Goal: Information Seeking & Learning: Learn about a topic

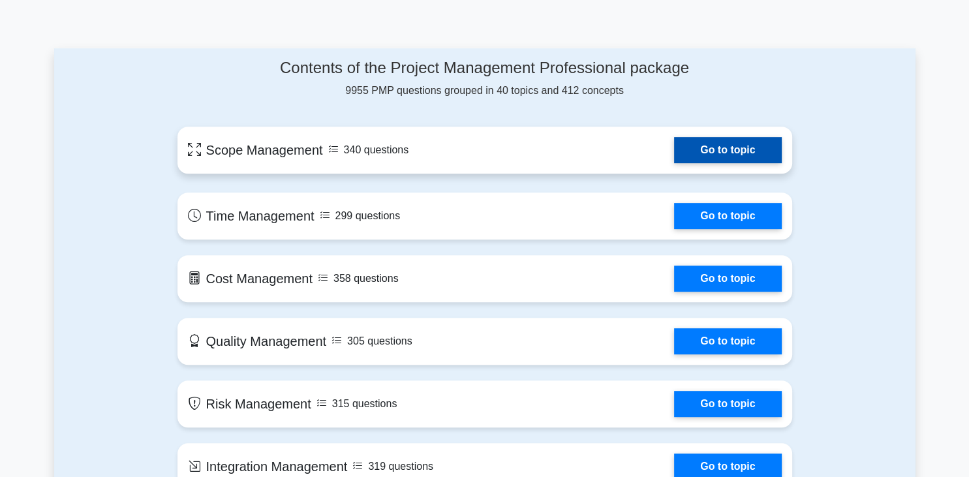
scroll to position [551, 0]
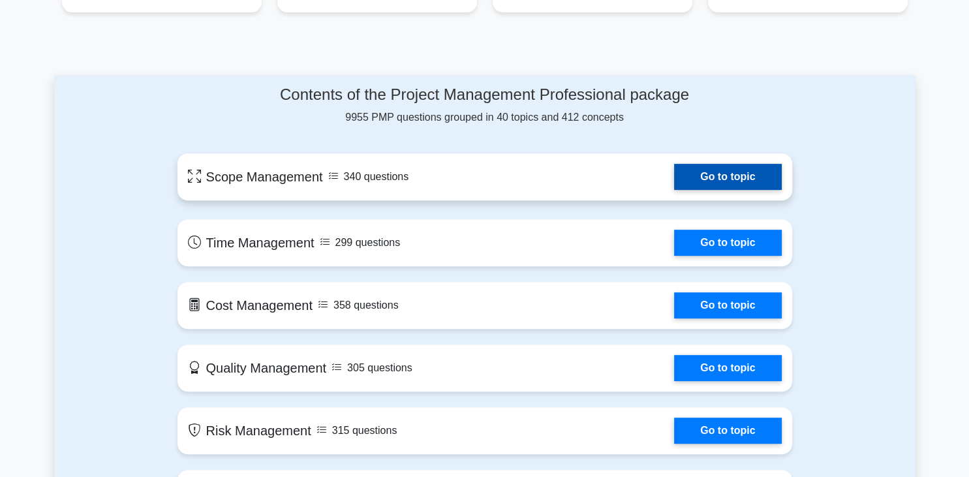
click at [715, 171] on link "Go to topic" at bounding box center [727, 177] width 107 height 26
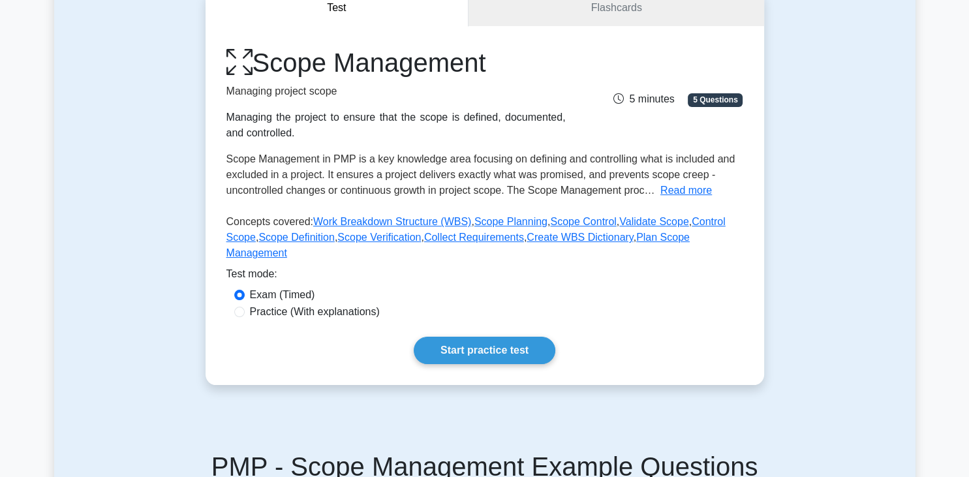
scroll to position [69, 0]
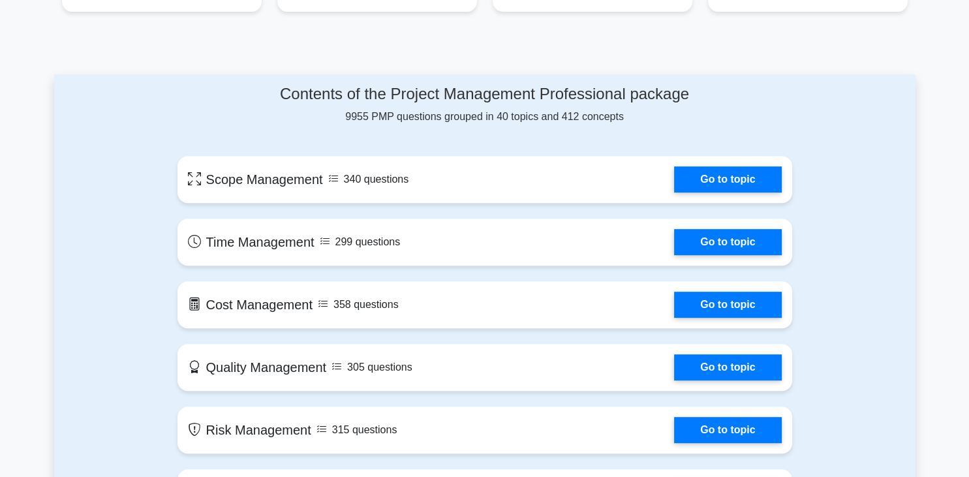
scroll to position [551, 0]
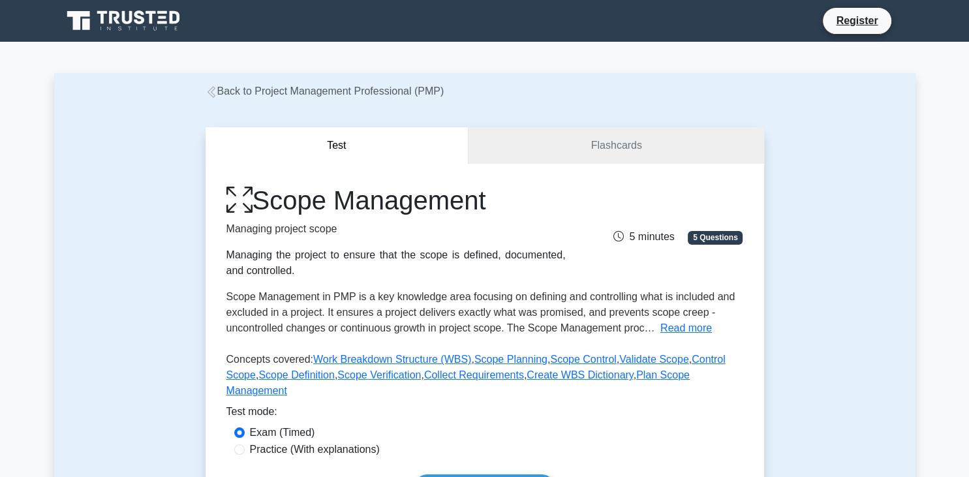
scroll to position [69, 0]
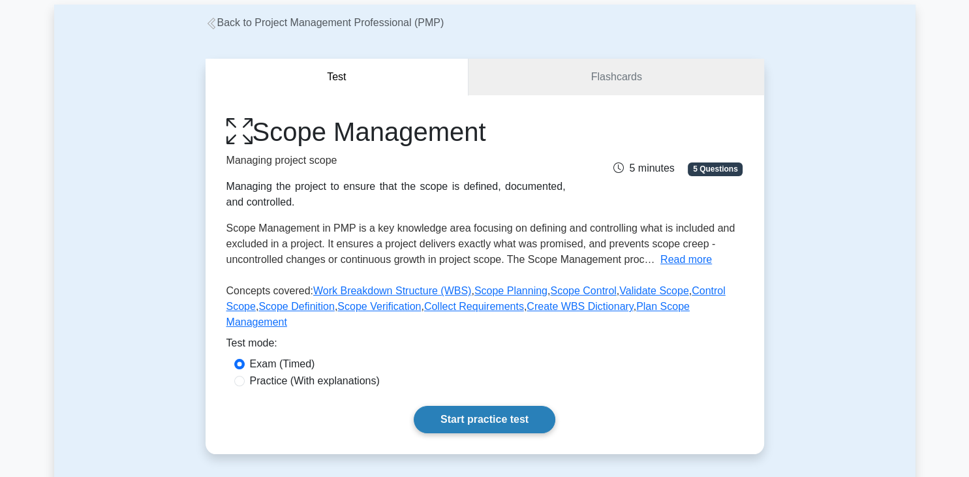
click at [457, 406] on link "Start practice test" at bounding box center [485, 419] width 142 height 27
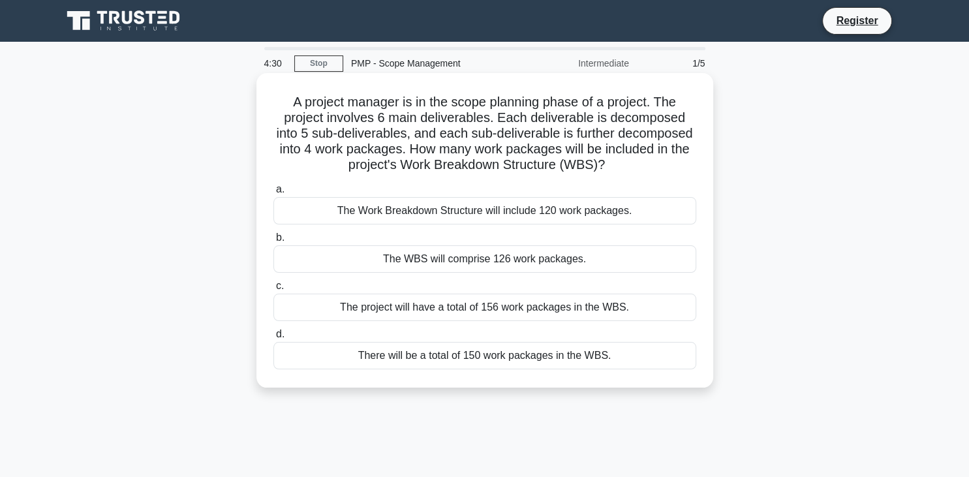
click at [360, 210] on div "The Work Breakdown Structure will include 120 work packages." at bounding box center [484, 210] width 423 height 27
click at [273, 194] on input "a. The Work Breakdown Structure will include 120 work packages." at bounding box center [273, 189] width 0 height 8
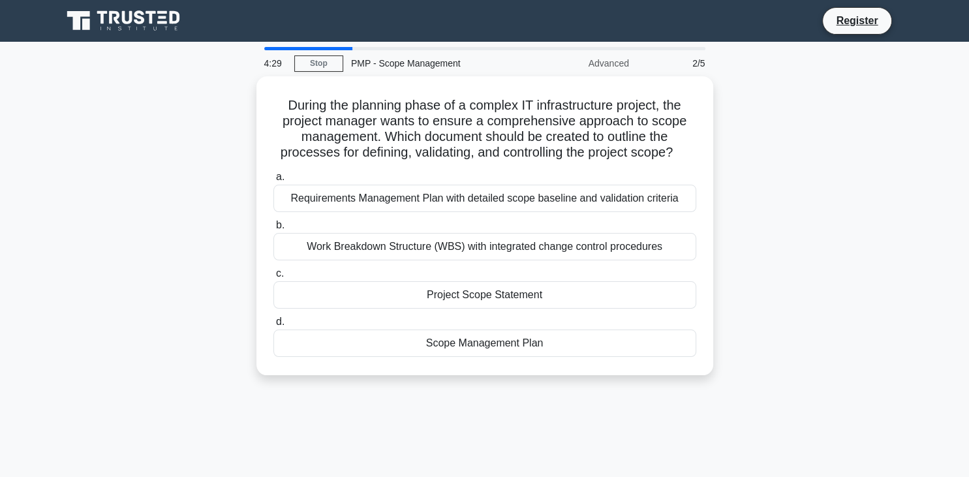
drag, startPoint x: 343, startPoint y: 207, endPoint x: 419, endPoint y: 207, distance: 76.3
click at [209, 171] on div "During the planning phase of a complex IT infrastructure project, the project m…" at bounding box center [484, 233] width 861 height 315
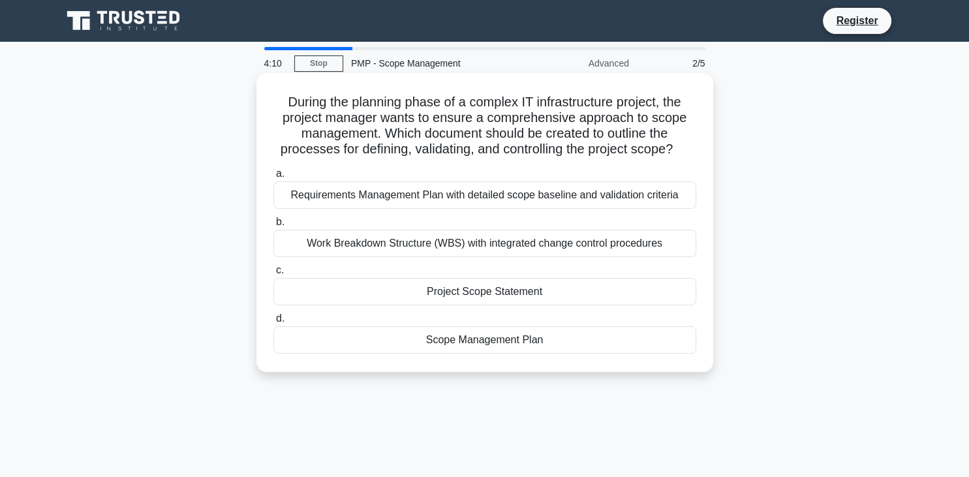
click at [479, 239] on div "Work Breakdown Structure (WBS) with integrated change control procedures" at bounding box center [484, 243] width 423 height 27
click at [273, 226] on input "b. Work Breakdown Structure (WBS) with integrated change control procedures" at bounding box center [273, 222] width 0 height 8
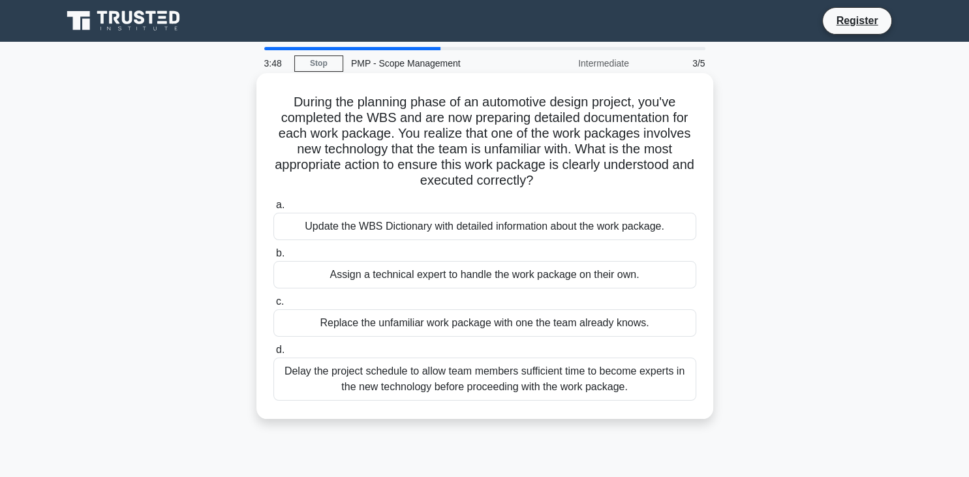
click at [475, 226] on div "Update the WBS Dictionary with detailed information about the work package." at bounding box center [484, 226] width 423 height 27
click at [273, 209] on input "a. Update the WBS Dictionary with detailed information about the work package." at bounding box center [273, 205] width 0 height 8
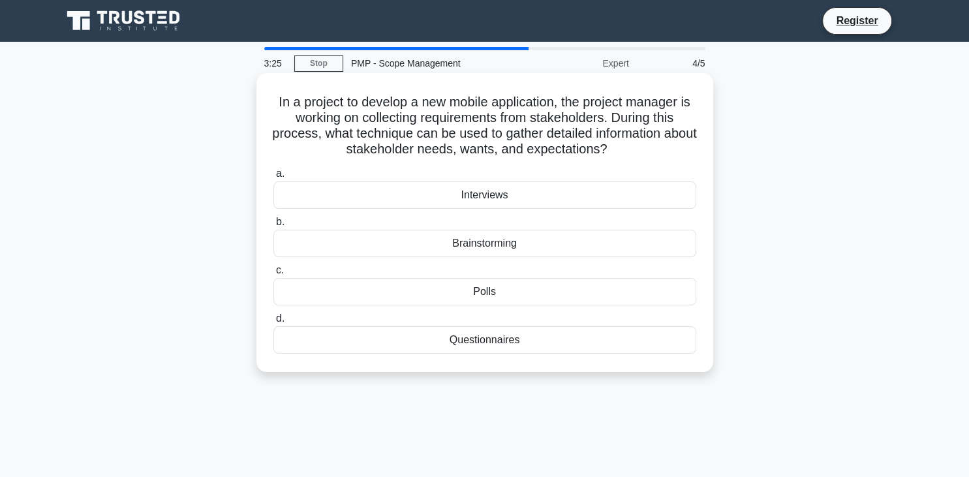
click at [497, 339] on div "Questionnaires" at bounding box center [484, 339] width 423 height 27
click at [273, 323] on input "d. Questionnaires" at bounding box center [273, 319] width 0 height 8
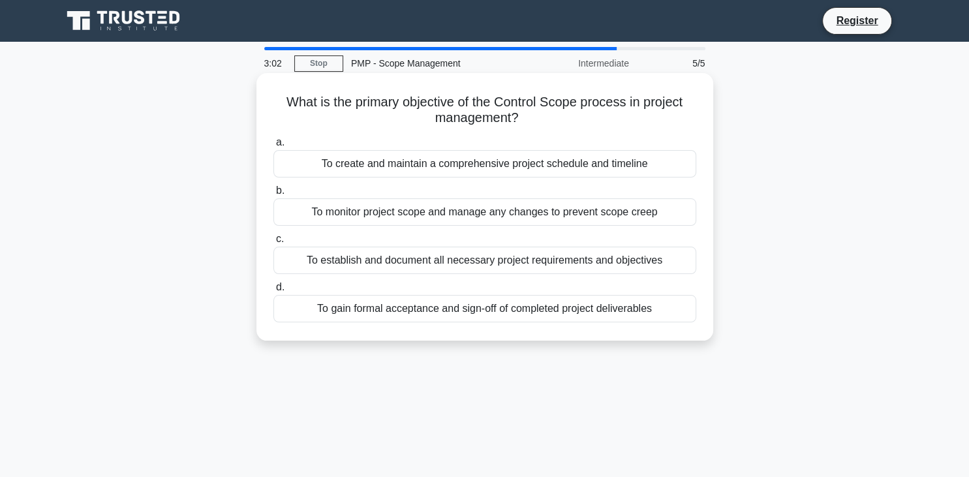
click at [467, 217] on div "To monitor project scope and manage any changes to prevent scope creep" at bounding box center [484, 211] width 423 height 27
click at [273, 195] on input "b. To monitor project scope and manage any changes to prevent scope creep" at bounding box center [273, 191] width 0 height 8
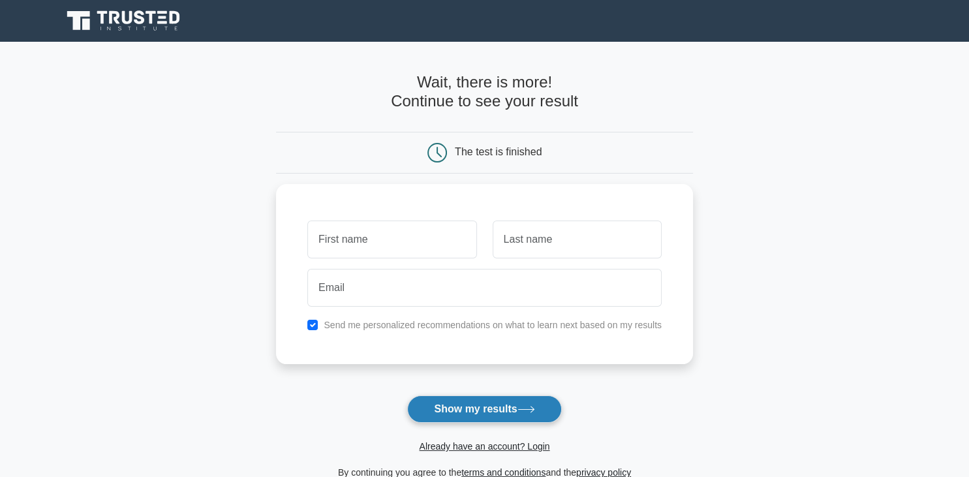
click at [463, 401] on button "Show my results" at bounding box center [484, 408] width 154 height 27
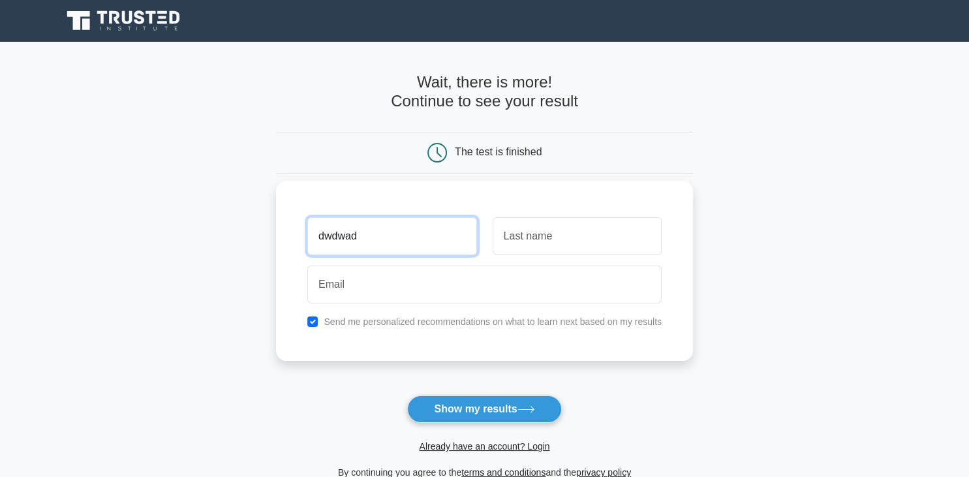
type input "dwdwad"
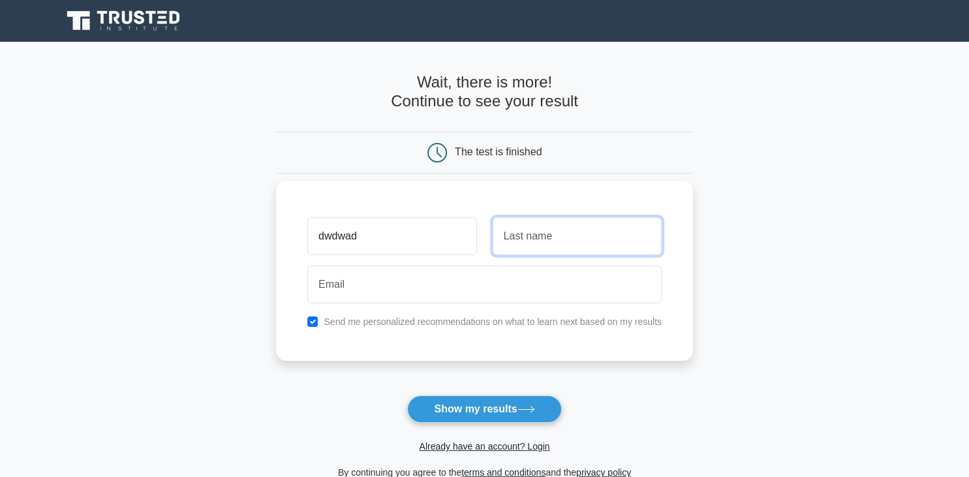
click at [525, 246] on input "text" at bounding box center [577, 236] width 169 height 38
type input "dwdawd"
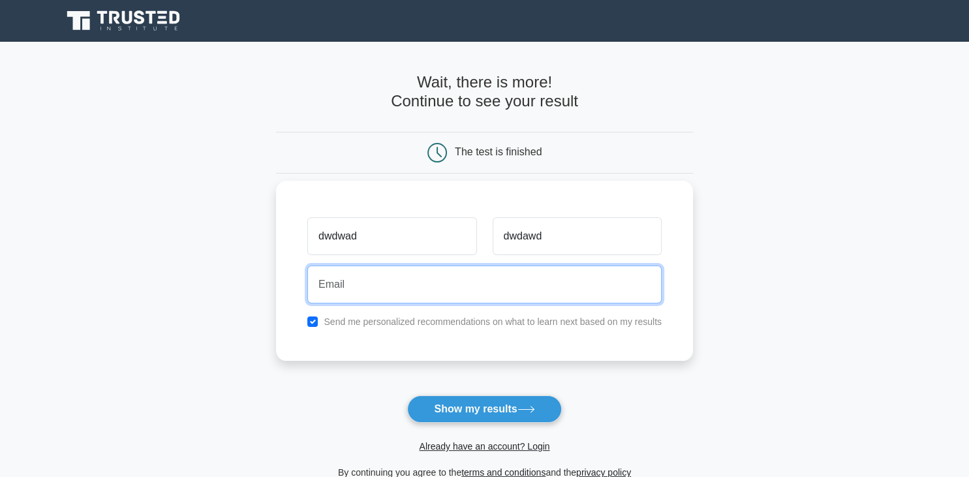
click at [388, 285] on input "email" at bounding box center [484, 285] width 354 height 38
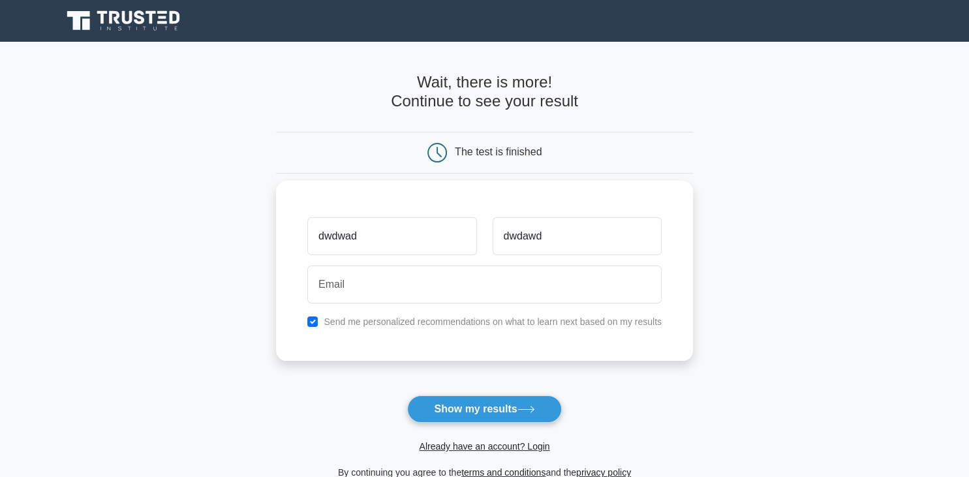
click at [307, 325] on div "Send me personalized recommendations on what to learn next based on my results" at bounding box center [485, 322] width 370 height 16
click at [314, 324] on input "checkbox" at bounding box center [312, 321] width 10 height 10
checkbox input "false"
click at [482, 403] on button "Show my results" at bounding box center [484, 408] width 154 height 27
click at [445, 408] on button "Show my results" at bounding box center [484, 408] width 154 height 27
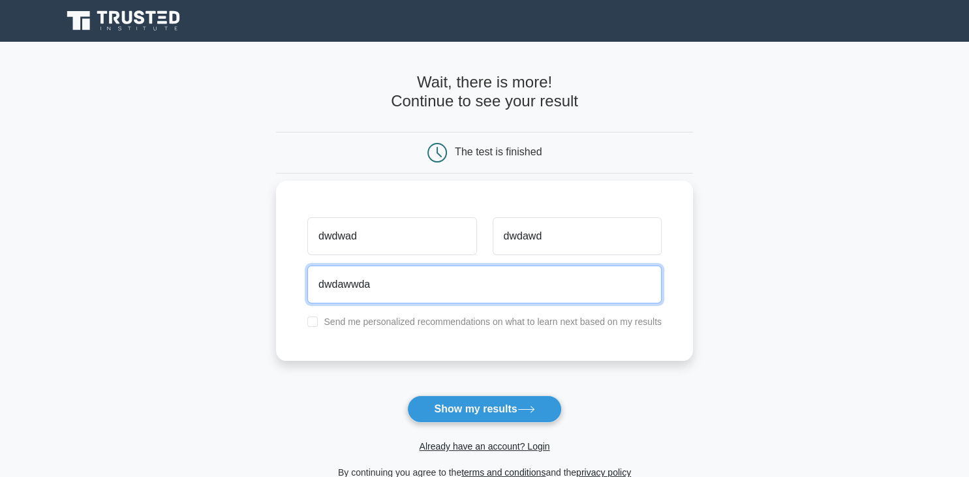
click at [433, 289] on input "dwdawwda" at bounding box center [484, 285] width 354 height 38
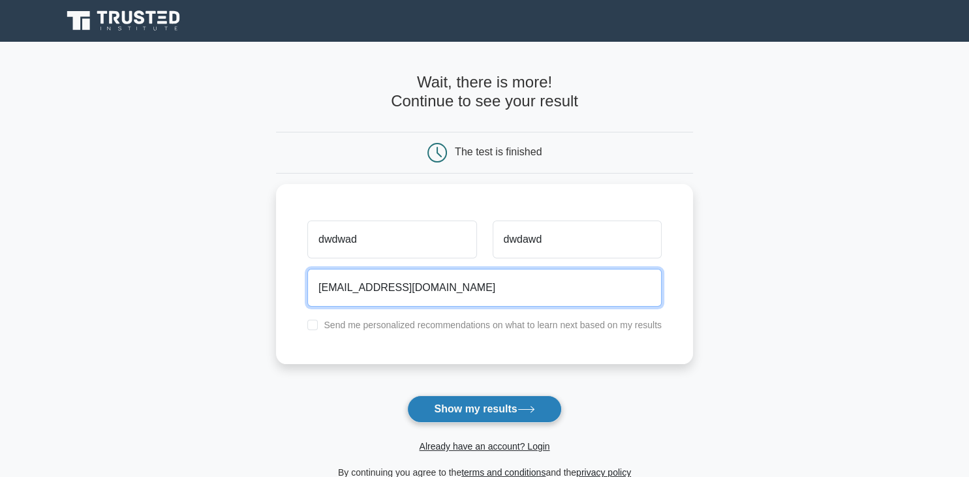
type input "dwdawwda@gmail.com"
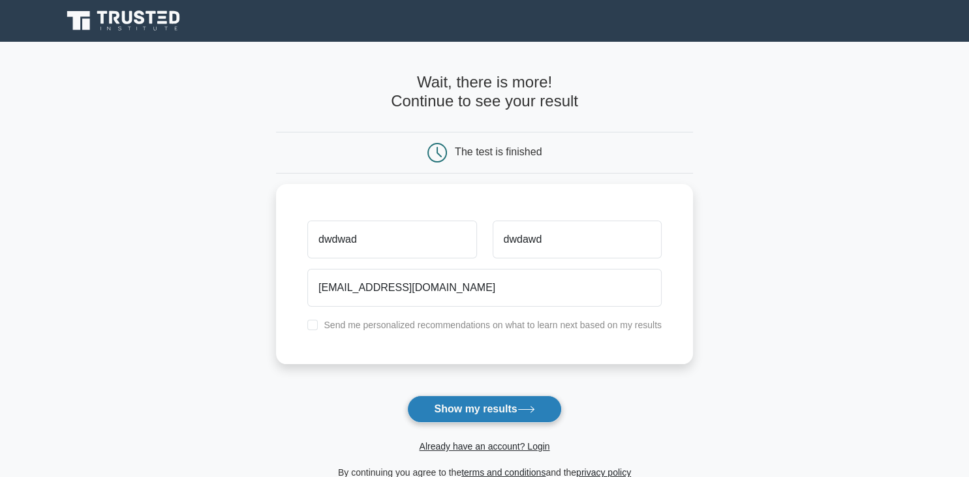
click at [482, 396] on button "Show my results" at bounding box center [484, 408] width 154 height 27
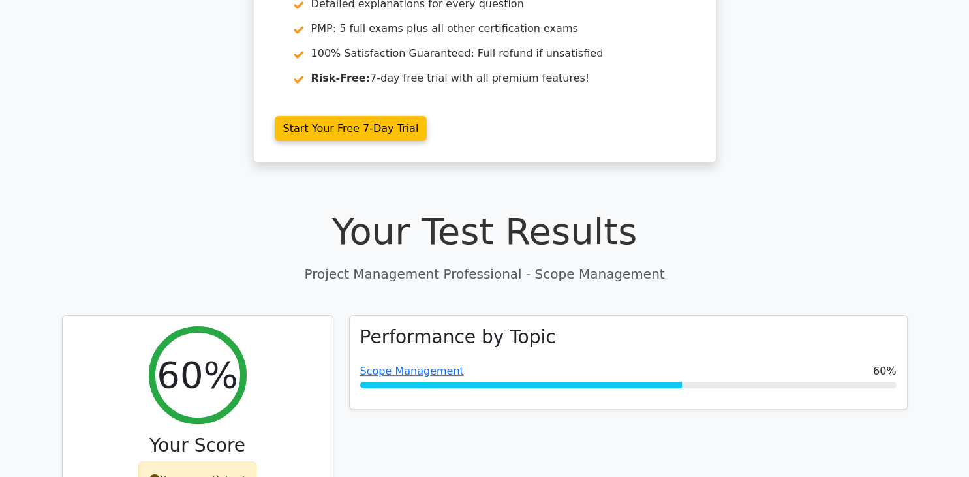
scroll to position [413, 0]
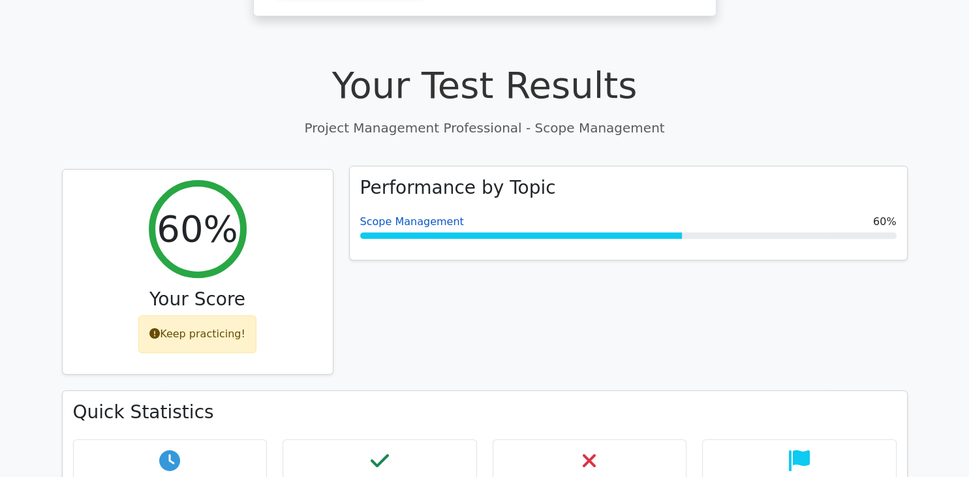
click at [424, 215] on link "Scope Management" at bounding box center [412, 221] width 104 height 12
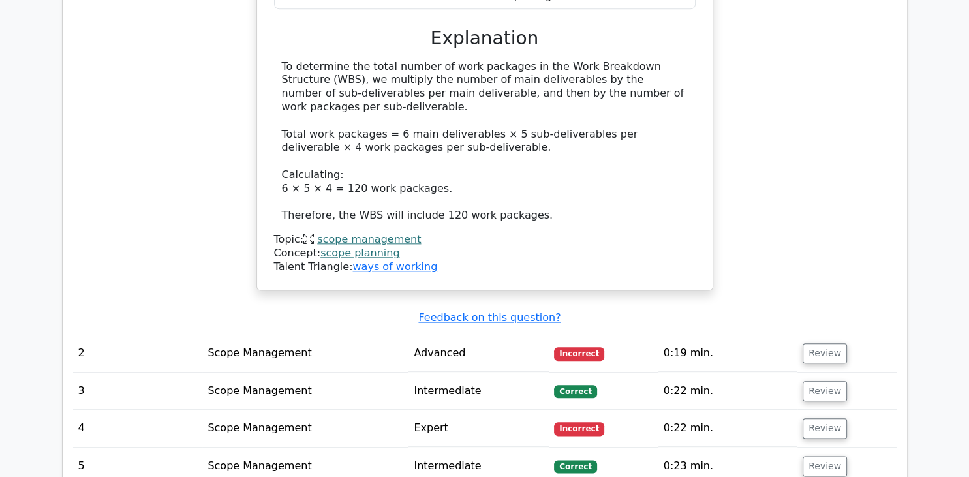
scroll to position [1447, 0]
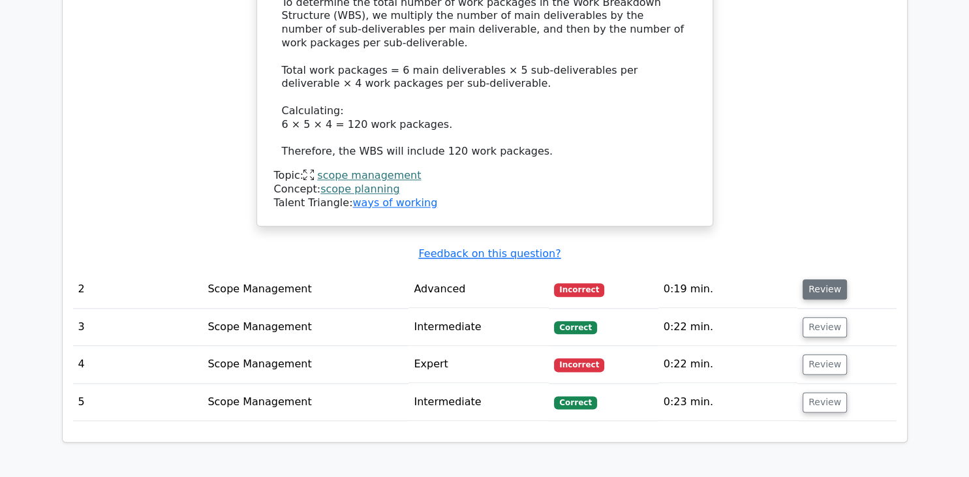
click at [826, 279] on button "Review" at bounding box center [825, 289] width 44 height 20
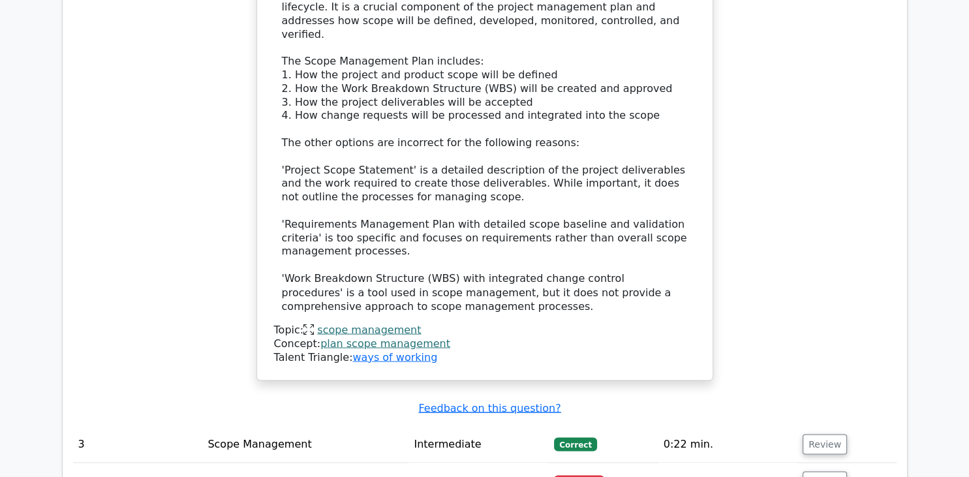
scroll to position [2205, 0]
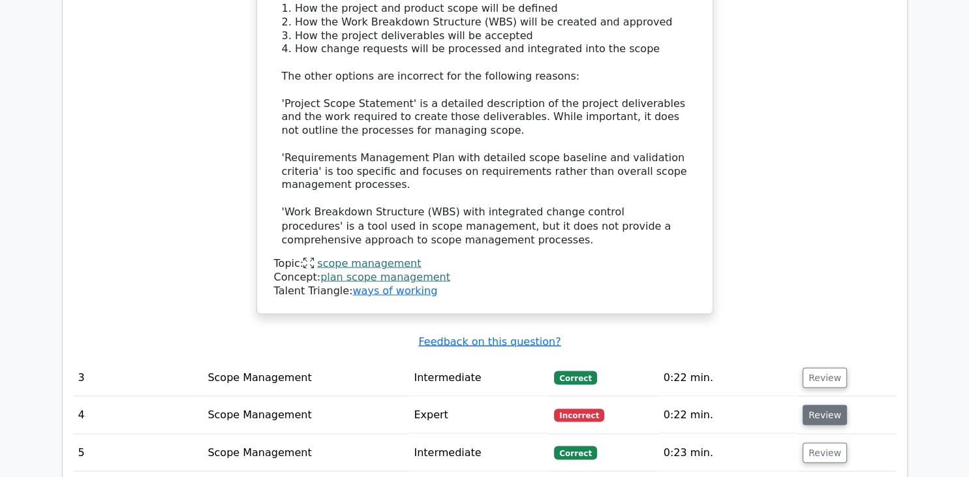
click at [825, 405] on button "Review" at bounding box center [825, 415] width 44 height 20
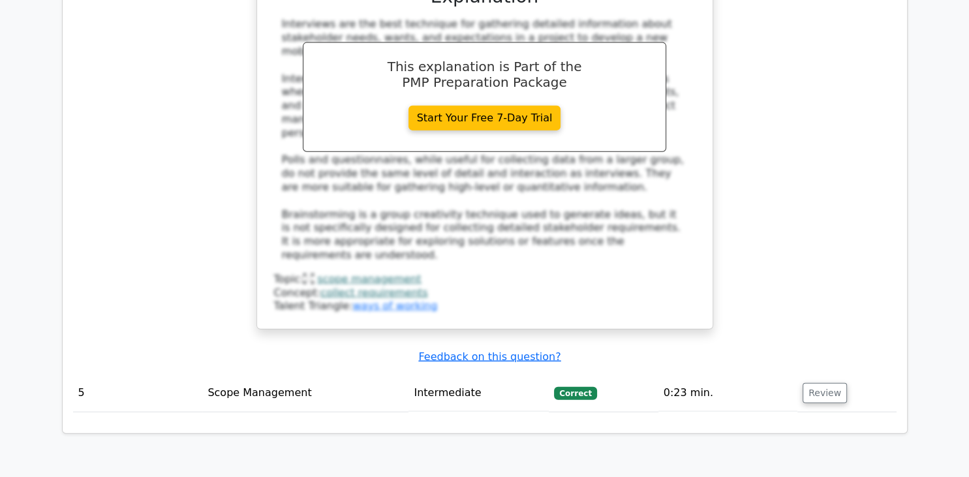
scroll to position [2963, 0]
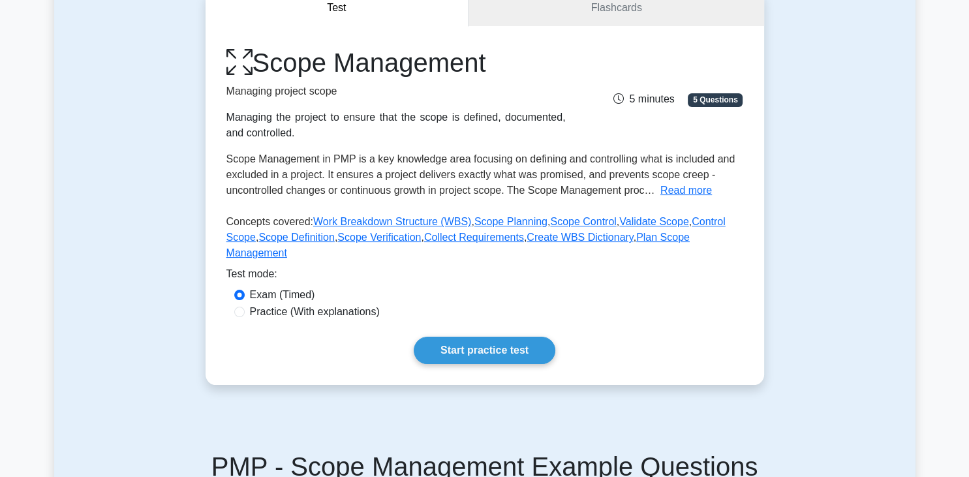
scroll to position [138, 0]
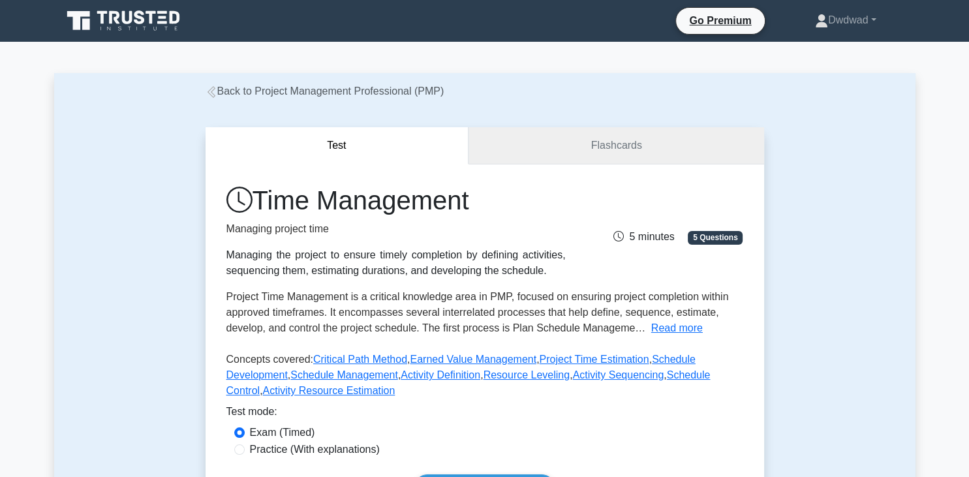
click at [553, 148] on link "Flashcards" at bounding box center [616, 145] width 295 height 37
click at [596, 145] on link "Flashcards" at bounding box center [616, 145] width 295 height 37
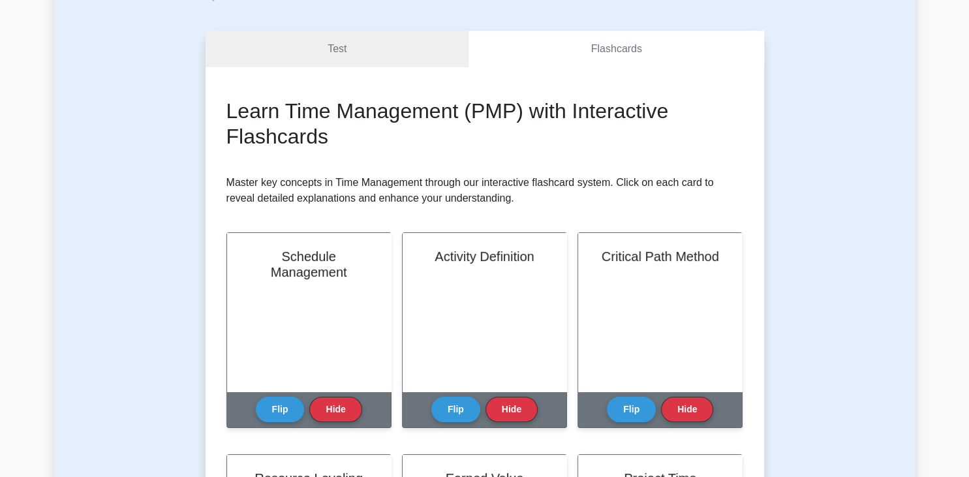
scroll to position [69, 0]
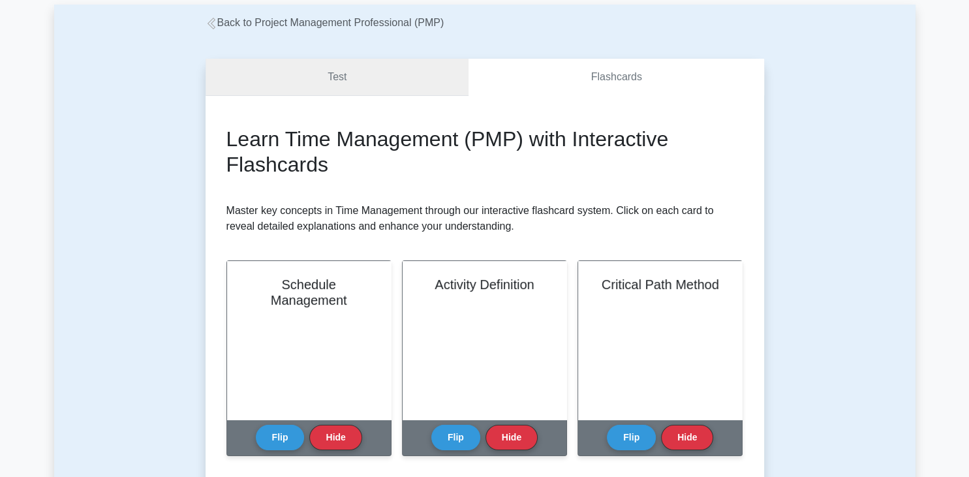
click at [340, 94] on link "Test" at bounding box center [338, 77] width 264 height 37
click at [333, 82] on link "Test" at bounding box center [338, 77] width 264 height 37
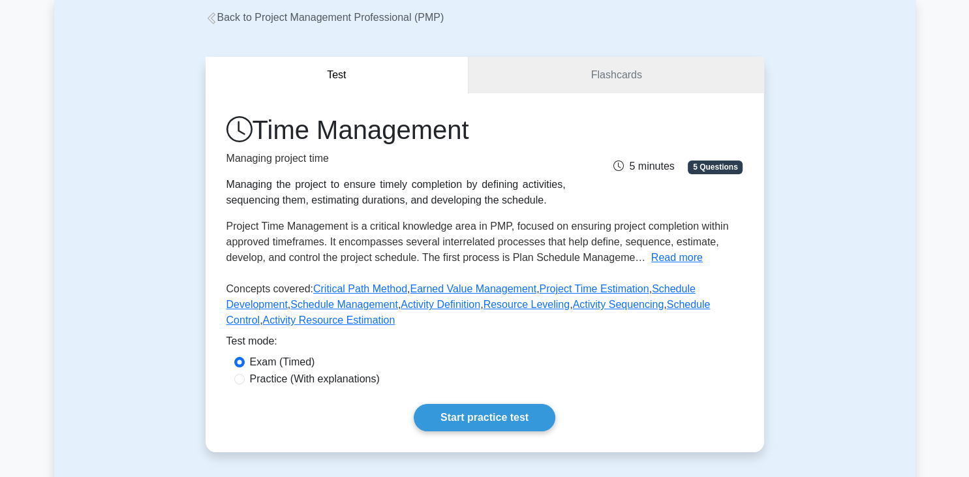
scroll to position [138, 0]
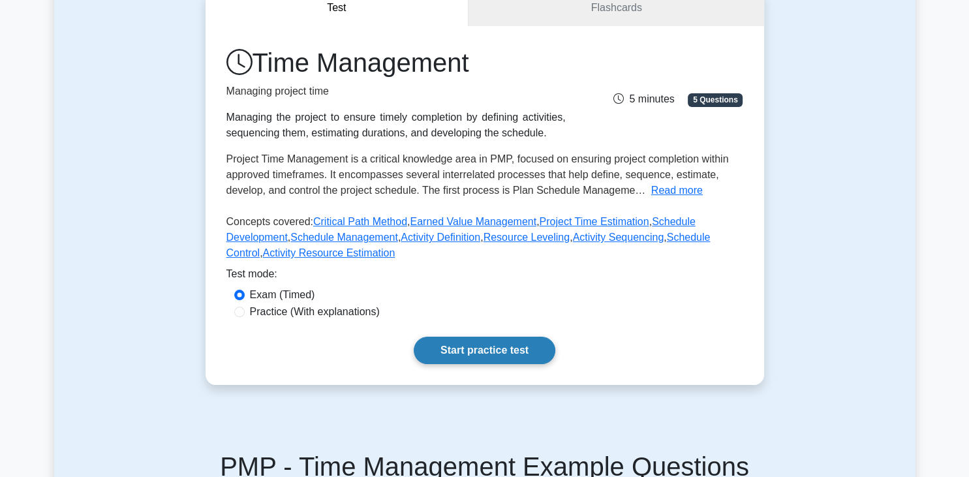
click at [486, 346] on link "Start practice test" at bounding box center [485, 350] width 142 height 27
click at [482, 351] on link "Start practice test" at bounding box center [485, 350] width 142 height 27
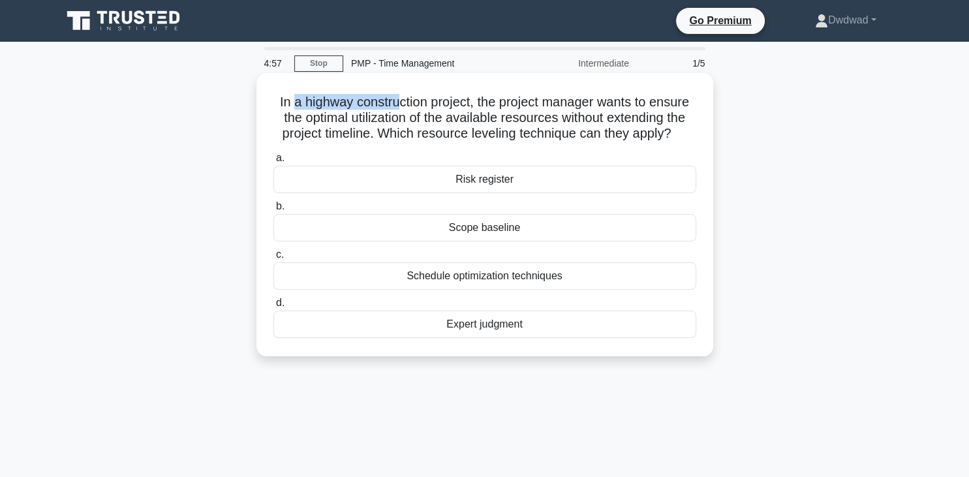
drag, startPoint x: 296, startPoint y: 108, endPoint x: 398, endPoint y: 114, distance: 102.6
click at [397, 106] on h5 "In a highway construction project, the project manager wants to ensure the opti…" at bounding box center [484, 118] width 425 height 48
click at [360, 157] on label "a. Risk register" at bounding box center [484, 171] width 423 height 43
click at [273, 157] on input "a. Risk register" at bounding box center [273, 158] width 0 height 8
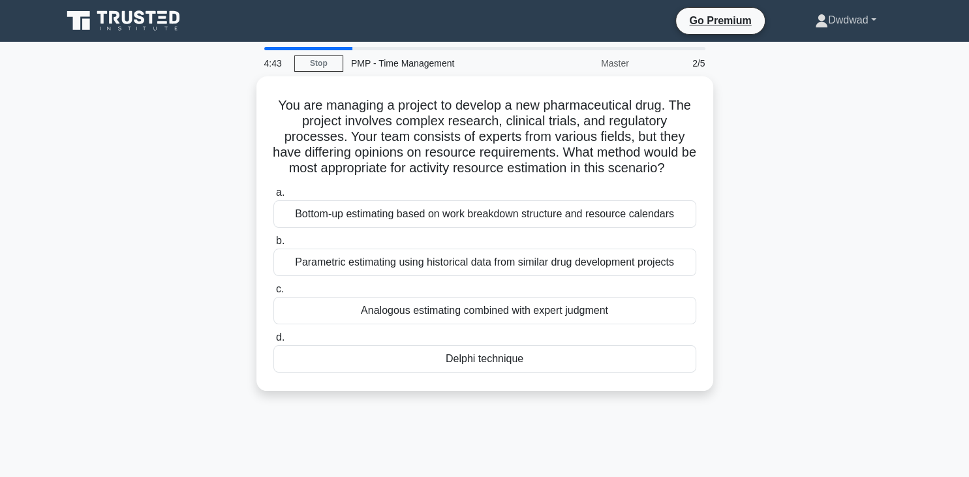
click at [827, 16] on link "Dwdwad" at bounding box center [845, 20] width 123 height 26
click at [831, 18] on link "Dwdwad" at bounding box center [845, 20] width 123 height 26
click at [337, 61] on link "Stop" at bounding box center [318, 63] width 49 height 16
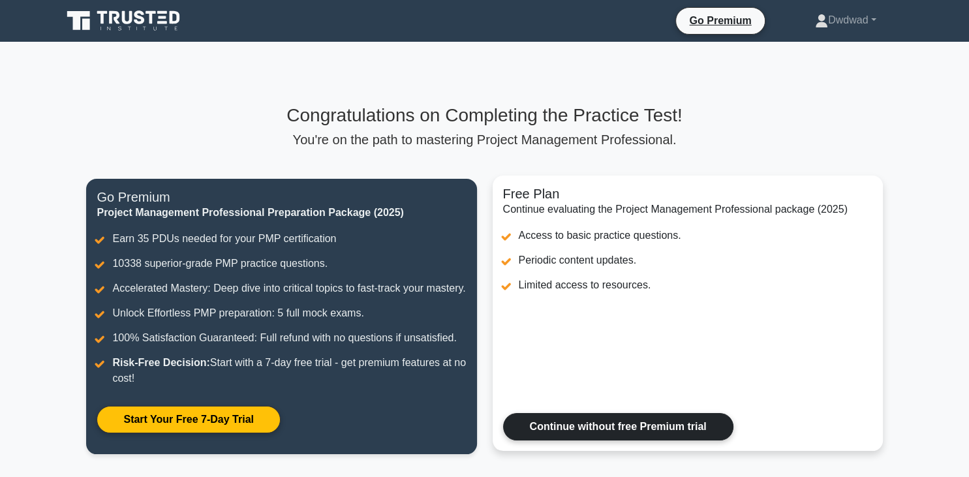
click at [642, 440] on link "Continue without free Premium trial" at bounding box center [618, 426] width 230 height 27
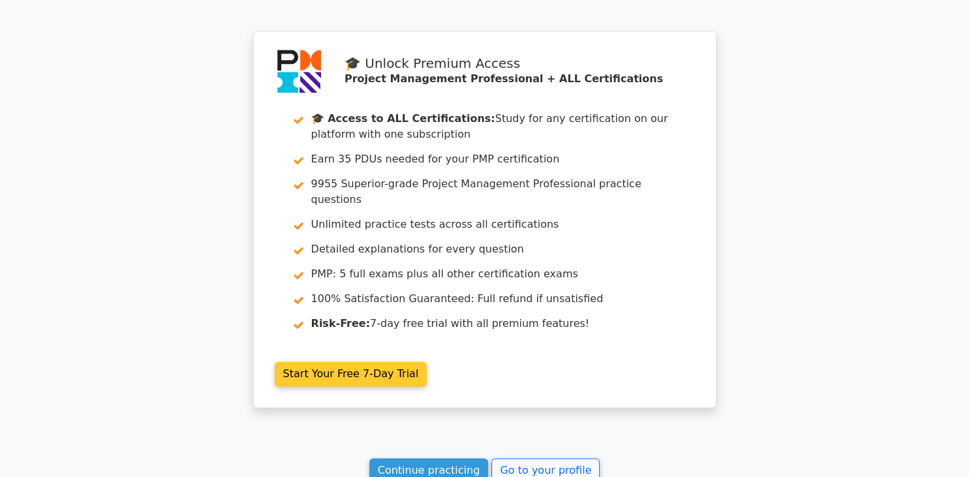
scroll to position [1929, 0]
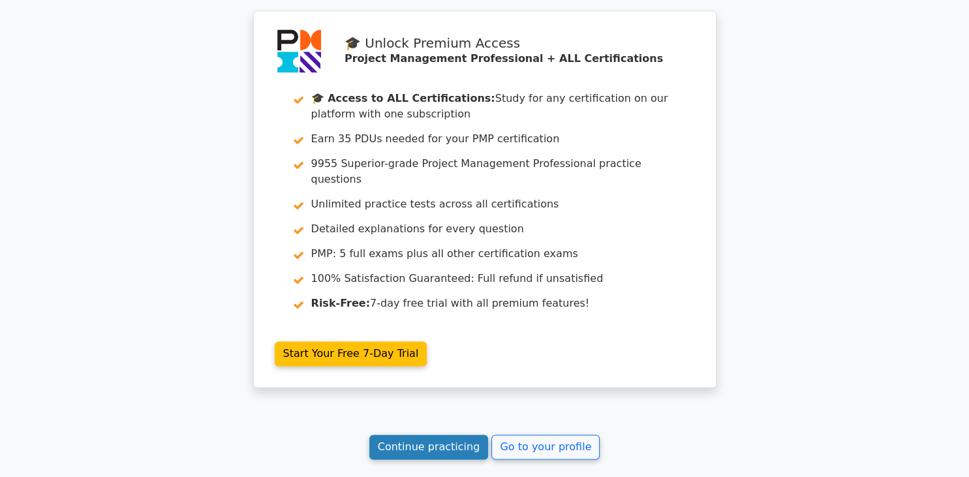
click at [448, 435] on link "Continue practicing" at bounding box center [428, 447] width 119 height 25
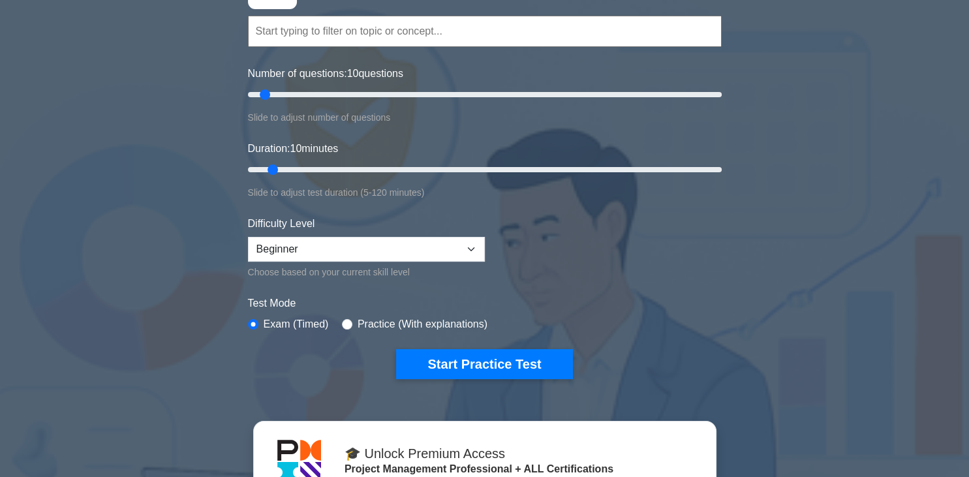
scroll to position [138, 0]
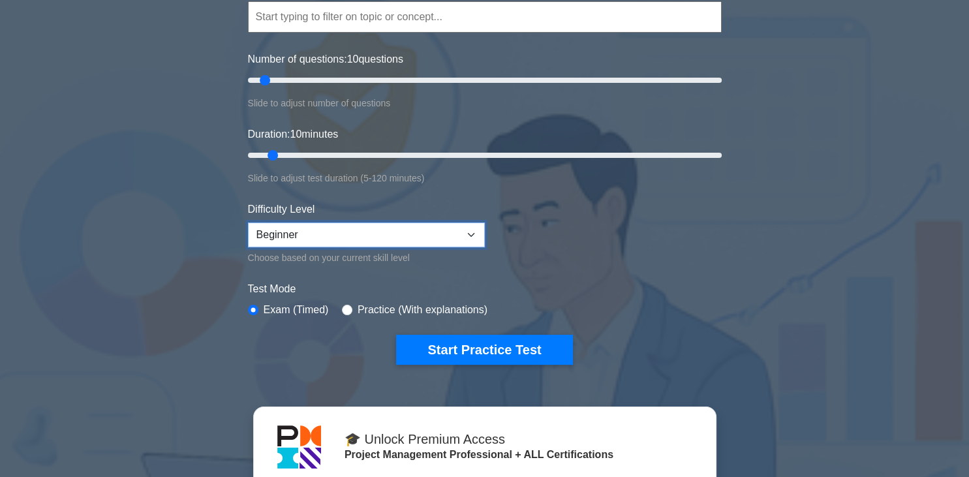
click at [248, 223] on select "Beginner Intermediate Expert" at bounding box center [366, 235] width 237 height 25
select select "intermediate"
click option "Intermediate" at bounding box center [0, 0] width 0 height 0
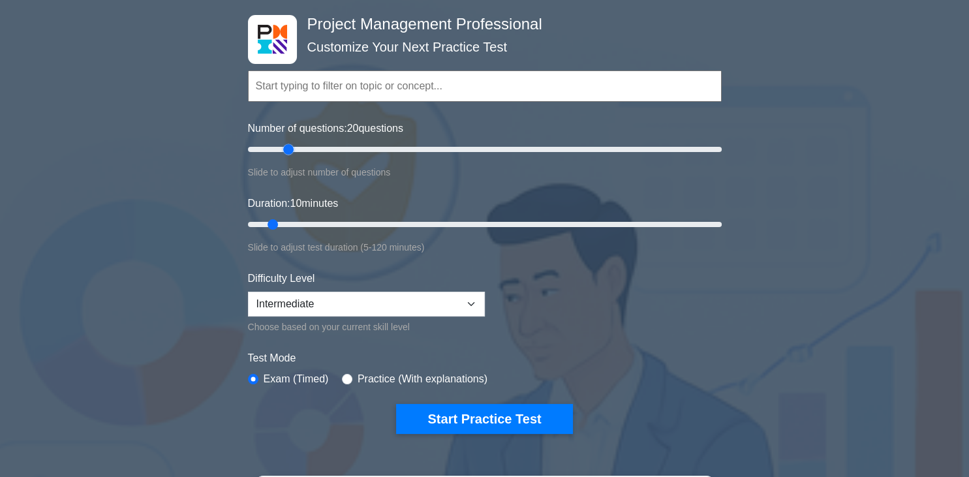
drag, startPoint x: 268, startPoint y: 147, endPoint x: 288, endPoint y: 153, distance: 21.7
type input "20"
click at [288, 153] on input "Number of questions: 20 questions" at bounding box center [485, 150] width 474 height 16
drag, startPoint x: 275, startPoint y: 220, endPoint x: 311, endPoint y: 227, distance: 36.6
type input "20"
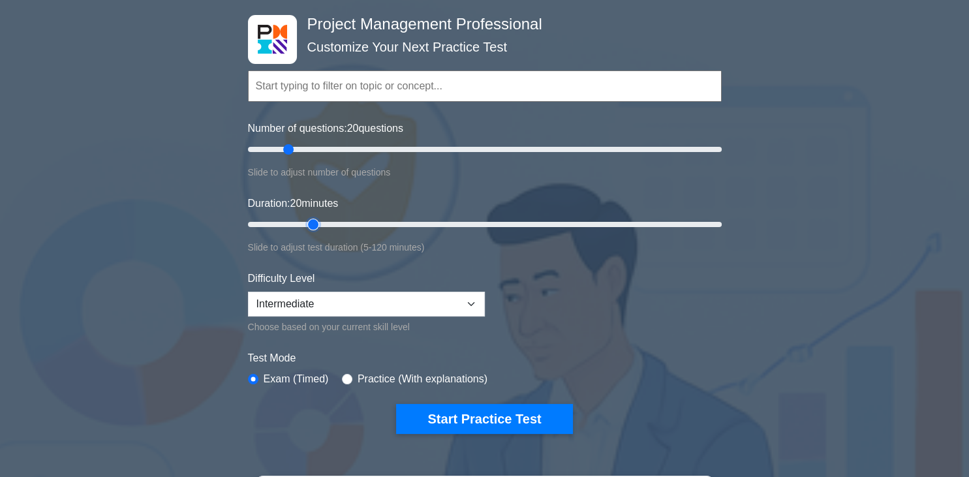
click at [311, 227] on input "Duration: 20 minutes" at bounding box center [485, 225] width 474 height 16
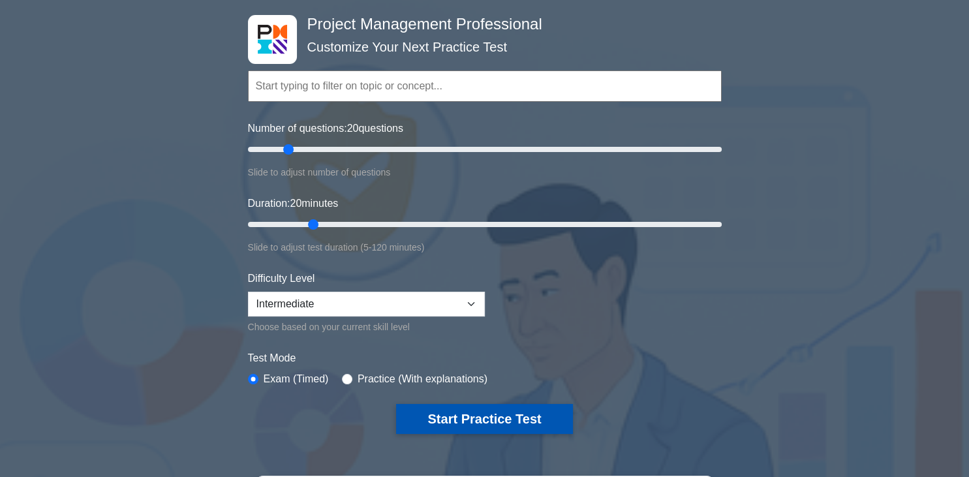
click at [444, 406] on button "Start Practice Test" at bounding box center [484, 419] width 176 height 30
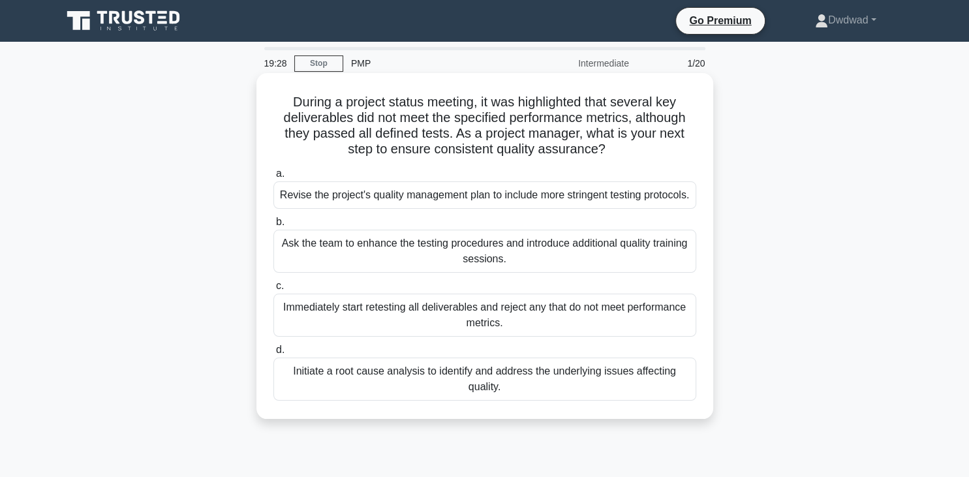
click at [478, 401] on div "Initiate a root cause analysis to identify and address the underlying issues af…" at bounding box center [484, 379] width 423 height 43
click at [273, 354] on input "d. Initiate a root cause analysis to identify and address the underlying issues…" at bounding box center [273, 350] width 0 height 8
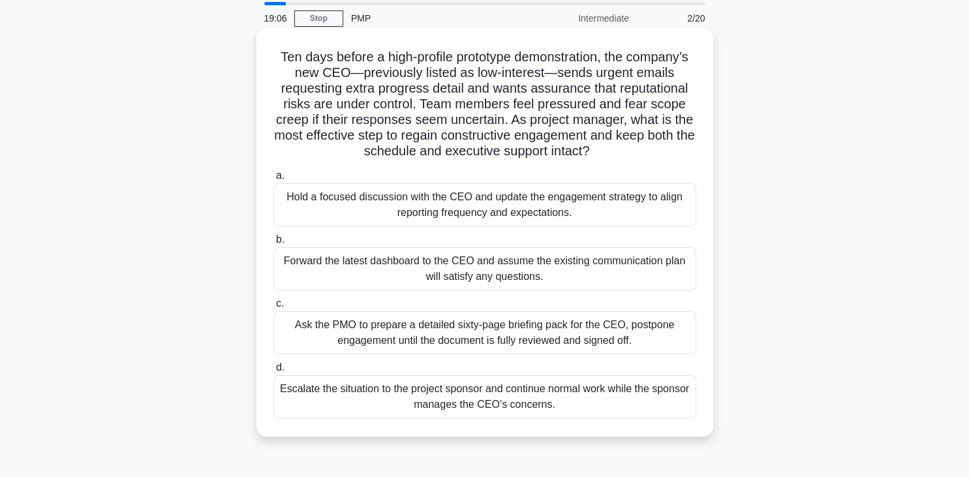
scroll to position [69, 0]
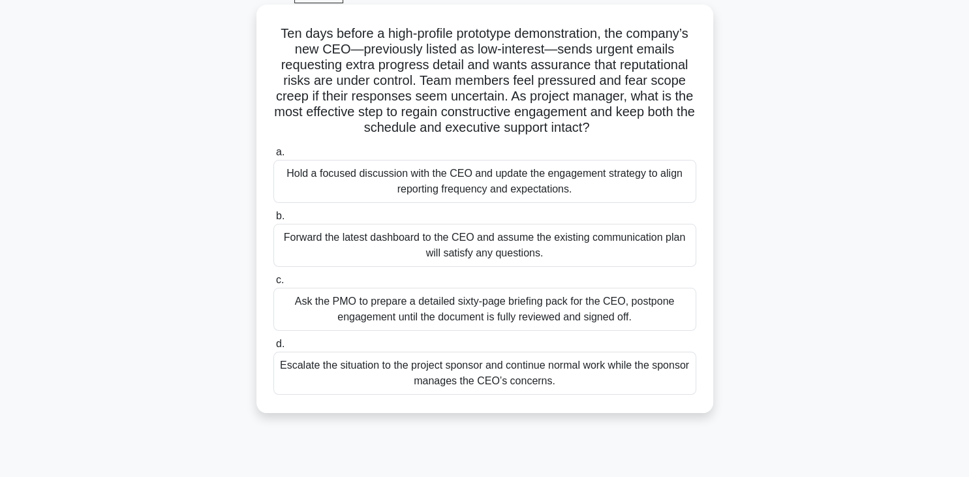
click at [338, 189] on div "Hold a focused discussion with the CEO and update the engagement strategy to al…" at bounding box center [484, 181] width 423 height 43
click at [273, 157] on input "a. Hold a focused discussion with the CEO and update the engagement strategy to…" at bounding box center [273, 152] width 0 height 8
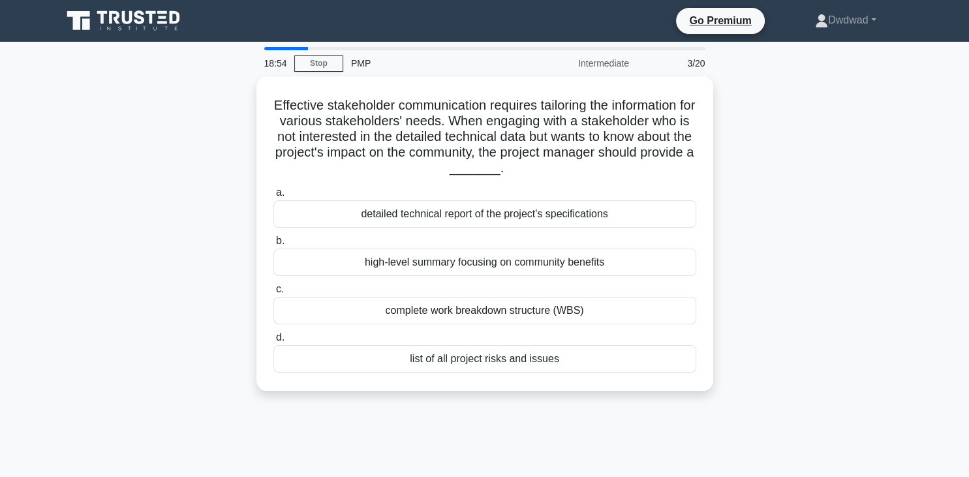
scroll to position [0, 0]
click at [333, 59] on link "Stop" at bounding box center [318, 63] width 49 height 16
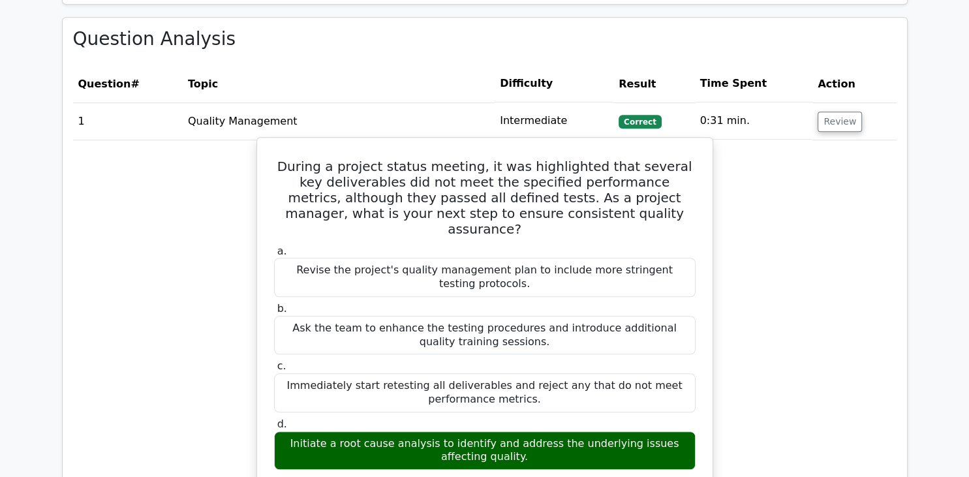
scroll to position [964, 0]
